Goal: Navigation & Orientation: Go to known website

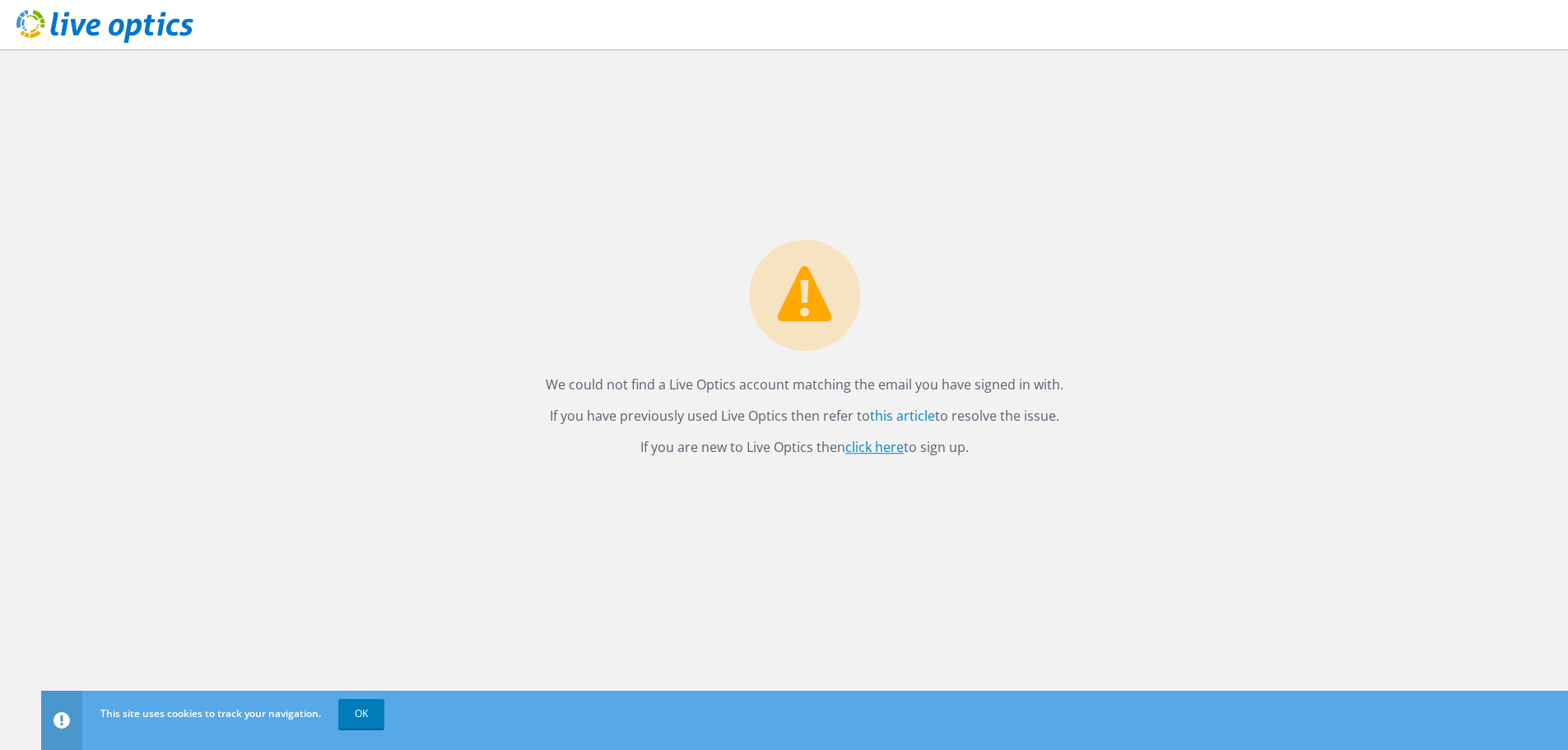
click at [880, 448] on link "click here" at bounding box center [875, 446] width 58 height 18
